Goal: Transaction & Acquisition: Book appointment/travel/reservation

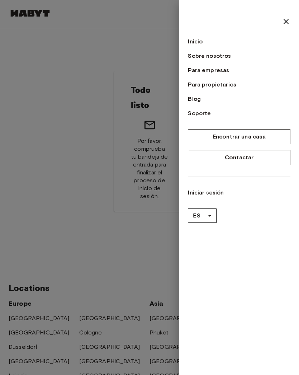
click at [202, 42] on link "Inicio" at bounding box center [239, 41] width 103 height 9
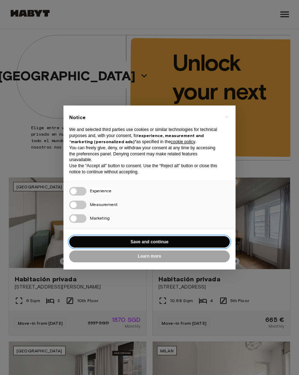
click at [155, 245] on button "Save and continue" at bounding box center [149, 242] width 161 height 12
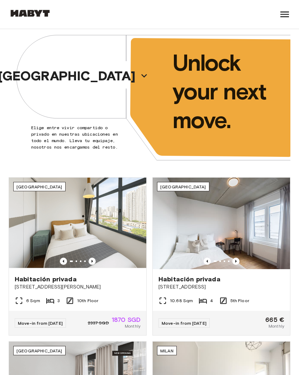
click at [138, 80] on icon "button" at bounding box center [143, 75] width 11 height 11
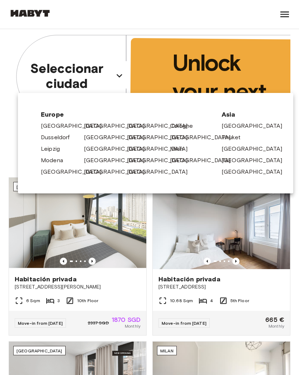
click at [94, 123] on link "[GEOGRAPHIC_DATA]" at bounding box center [118, 126] width 68 height 9
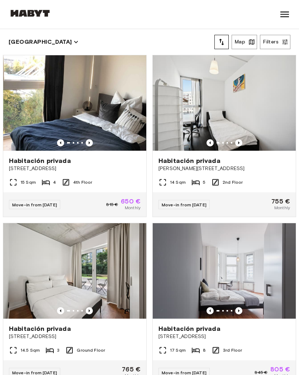
click at [245, 42] on button "Map" at bounding box center [244, 42] width 25 height 14
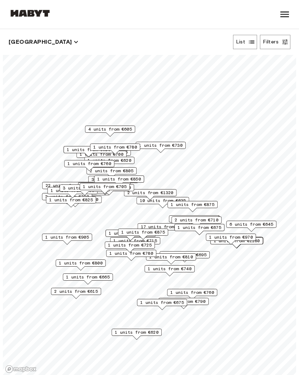
click at [277, 42] on button "Filters" at bounding box center [275, 42] width 30 height 14
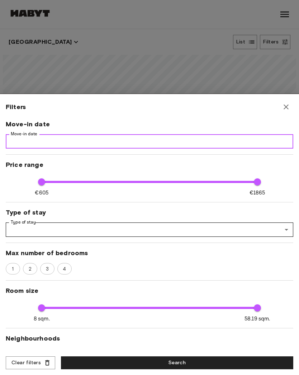
click at [182, 145] on input "Move-in date" at bounding box center [150, 141] width 288 height 14
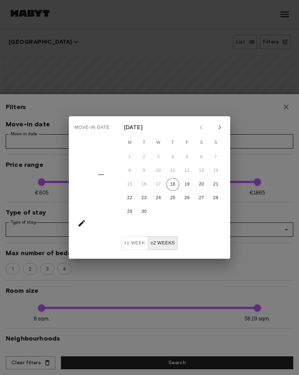
click at [230, 127] on div "Move-in date –– September 2025 M T W T F S S 1 2 3 4 5 6 7 8 9 10 11 12 13 14 1…" at bounding box center [149, 187] width 299 height 375
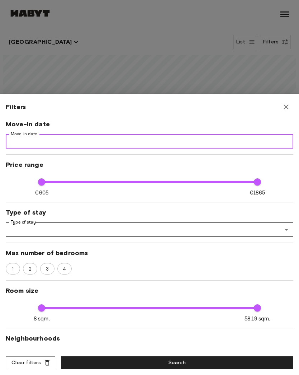
click at [231, 140] on input "Move-in date" at bounding box center [150, 141] width 288 height 14
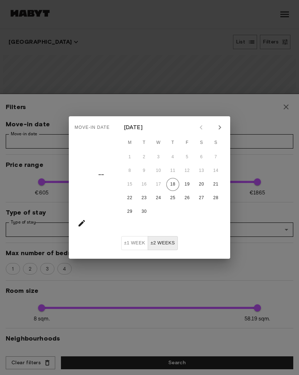
click at [217, 124] on icon "Next month" at bounding box center [220, 127] width 9 height 9
click at [131, 197] on button "20" at bounding box center [129, 198] width 13 height 13
type input "**********"
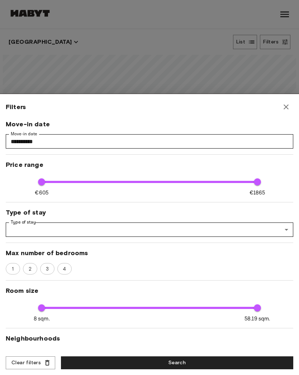
click at [235, 359] on button "Search" at bounding box center [177, 362] width 232 height 13
type input "**"
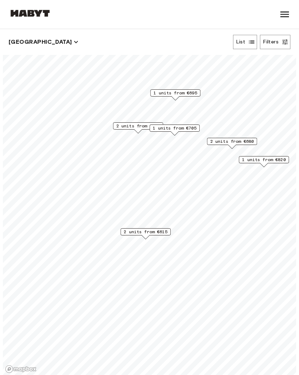
click at [242, 39] on button "List" at bounding box center [245, 42] width 24 height 14
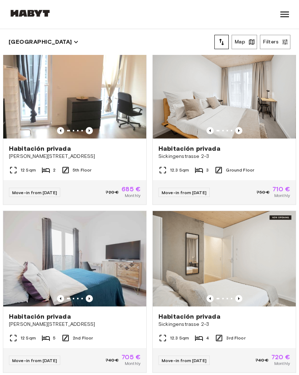
scroll to position [350, 0]
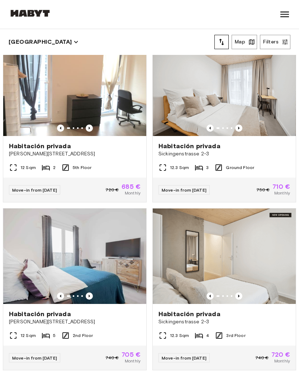
click at [192, 151] on span "Sickingenstrasse 2-3" at bounding box center [225, 153] width 132 height 7
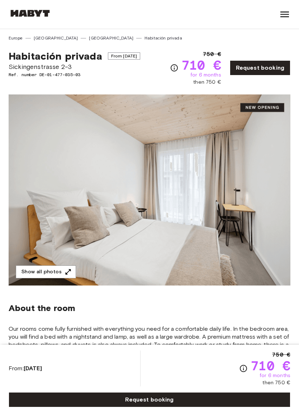
click at [168, 203] on img at bounding box center [150, 189] width 282 height 191
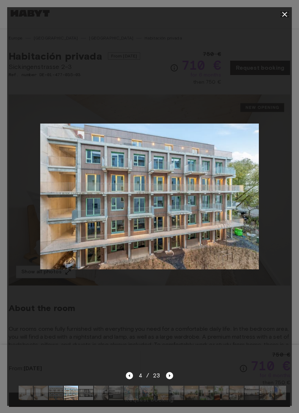
click at [202, 86] on div at bounding box center [149, 196] width 285 height 349
click at [284, 13] on icon "button" at bounding box center [285, 14] width 9 height 9
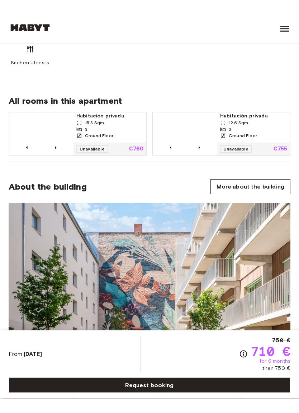
scroll to position [502, 0]
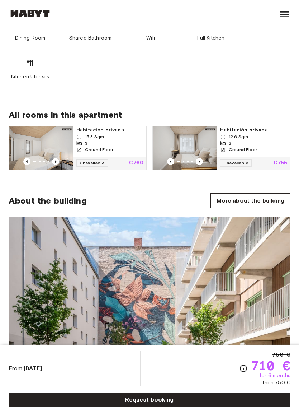
click at [234, 201] on link "More about the building" at bounding box center [251, 200] width 80 height 15
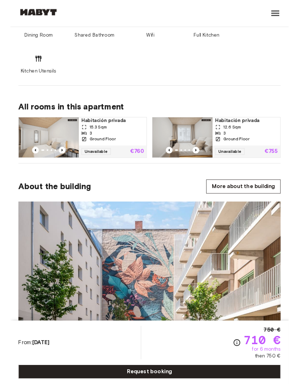
scroll to position [531, 0]
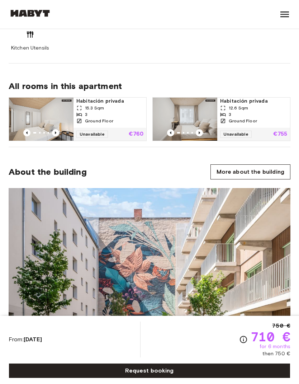
click at [242, 87] on span "All rooms in this apartment" at bounding box center [150, 86] width 282 height 11
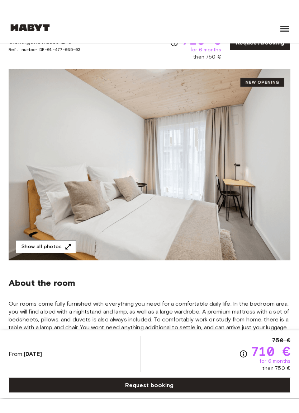
scroll to position [0, 0]
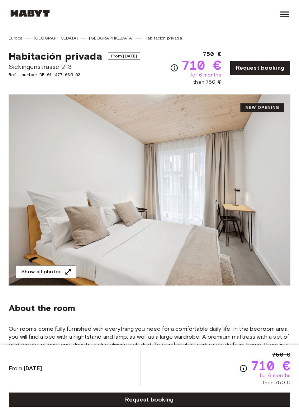
click at [231, 178] on img at bounding box center [150, 189] width 282 height 191
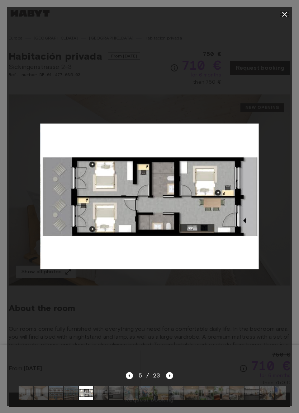
click at [285, 17] on icon "button" at bounding box center [285, 14] width 9 height 9
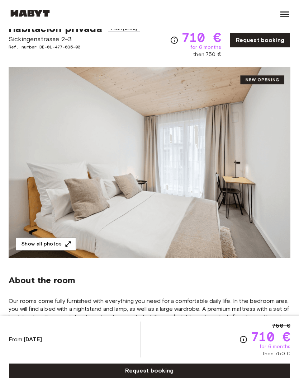
click at [282, 9] on icon at bounding box center [284, 14] width 11 height 11
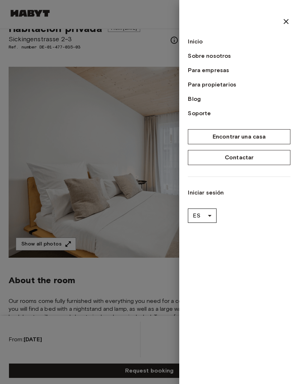
click at [152, 122] on div at bounding box center [149, 192] width 299 height 384
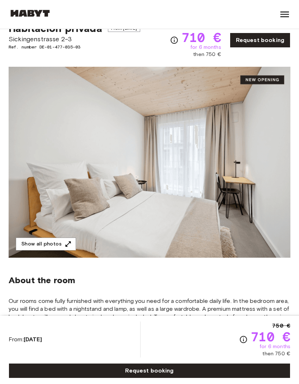
click at [135, 123] on img at bounding box center [150, 162] width 282 height 191
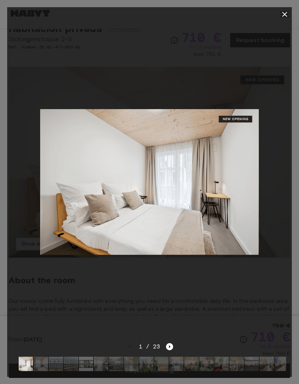
scroll to position [0, 0]
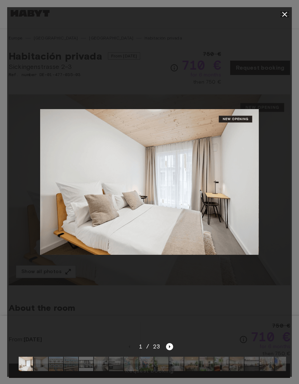
click at [189, 74] on div at bounding box center [149, 182] width 285 height 321
click at [170, 83] on div at bounding box center [149, 182] width 285 height 321
click at [281, 14] on icon "button" at bounding box center [285, 14] width 9 height 9
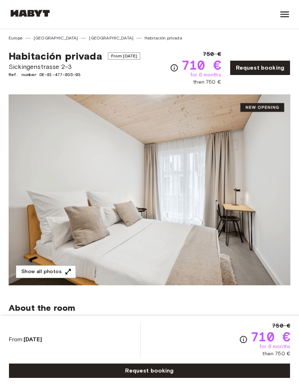
click at [149, 48] on div "Habitación privada From Oct 19 2025 Sickingenstrasse 2-3 Ref. number DE-01-477-…" at bounding box center [150, 63] width 282 height 44
click at [161, 292] on div "About the room Our rooms come fully furnished with everything you need for a co…" at bounding box center [150, 347] width 282 height 124
click at [89, 35] on link "[GEOGRAPHIC_DATA]" at bounding box center [111, 38] width 44 height 6
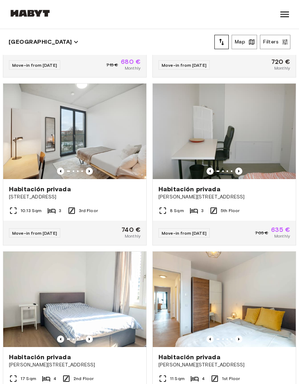
scroll to position [1148, 0]
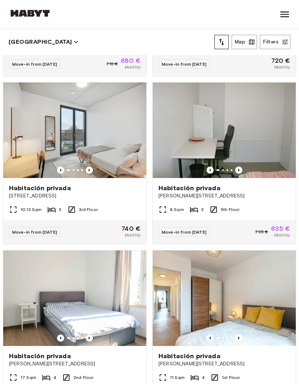
click at [20, 190] on span "Habitación privada" at bounding box center [40, 188] width 62 height 9
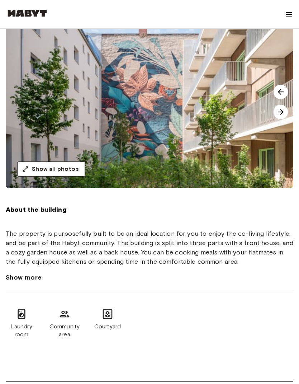
click at [222, 152] on img at bounding box center [155, 102] width 299 height 172
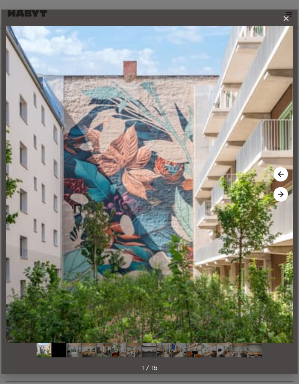
scroll to position [72, 0]
click at [286, 13] on button "button" at bounding box center [286, 18] width 14 height 14
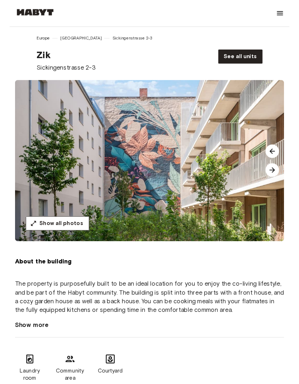
scroll to position [0, 0]
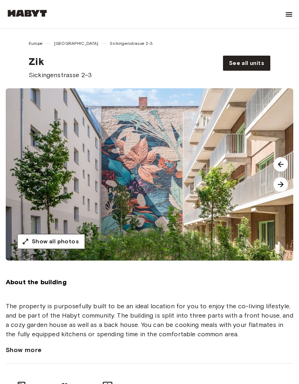
click at [143, 339] on div "The property is purposefully built to be an ideal location for you to enjoy the…" at bounding box center [150, 319] width 288 height 37
click at [229, 57] on link "See all units" at bounding box center [246, 63] width 47 height 15
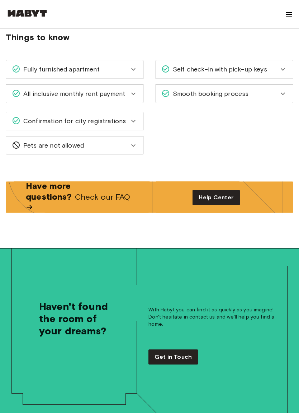
scroll to position [1489, 0]
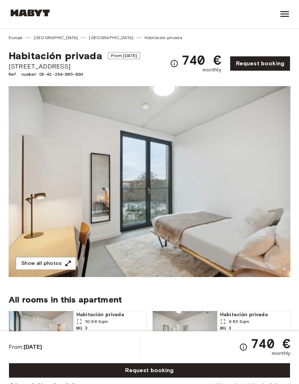
scroll to position [29, 0]
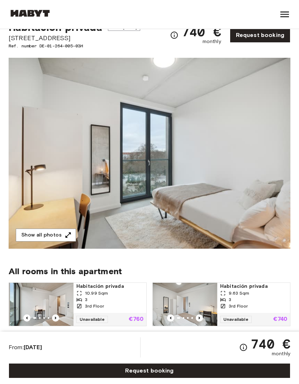
click at [286, 14] on icon at bounding box center [284, 14] width 11 height 11
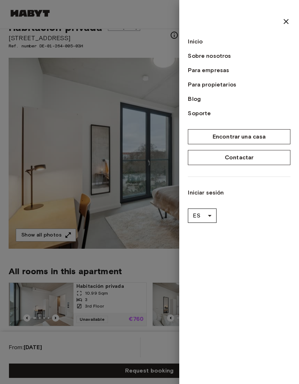
click at [210, 196] on link "Iniciar sesión" at bounding box center [239, 192] width 103 height 9
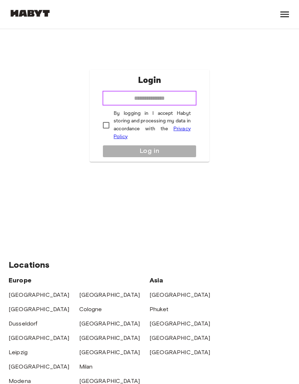
click at [179, 98] on input "email" at bounding box center [150, 98] width 94 height 14
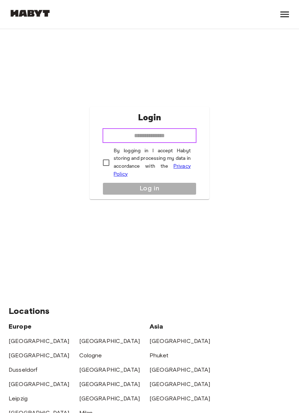
click at [156, 131] on input "email" at bounding box center [150, 135] width 94 height 14
type input "**********"
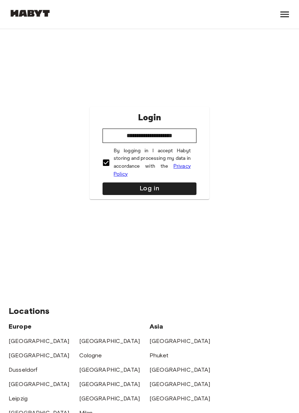
click at [142, 186] on button "Log in" at bounding box center [150, 188] width 94 height 13
